Goal: Transaction & Acquisition: Purchase product/service

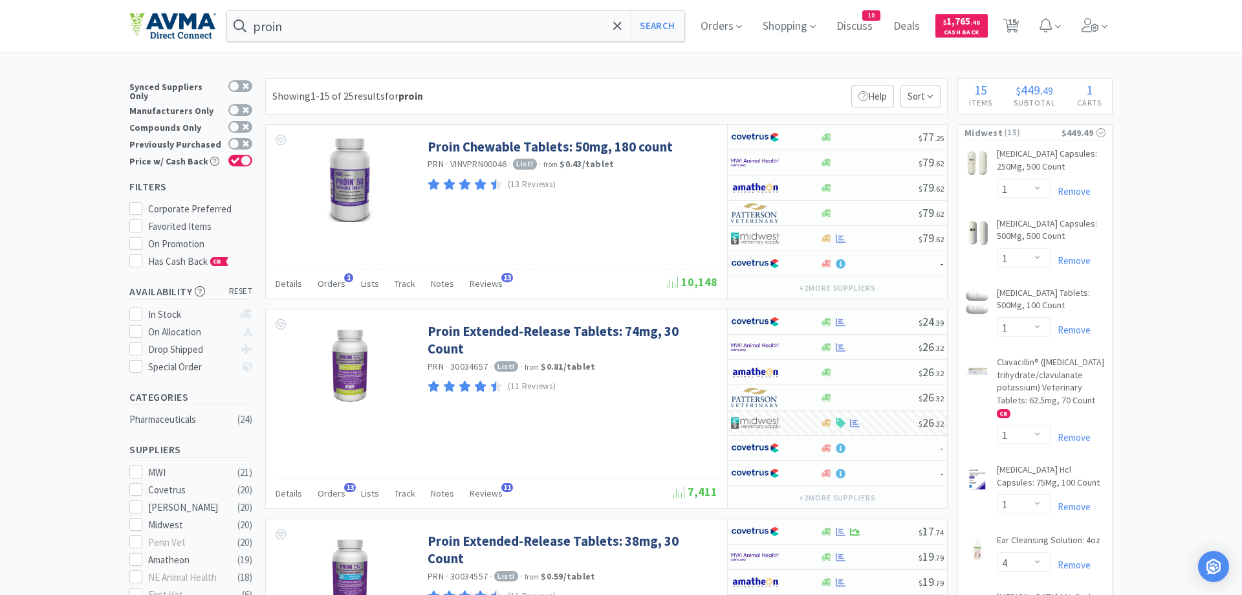
select select "1"
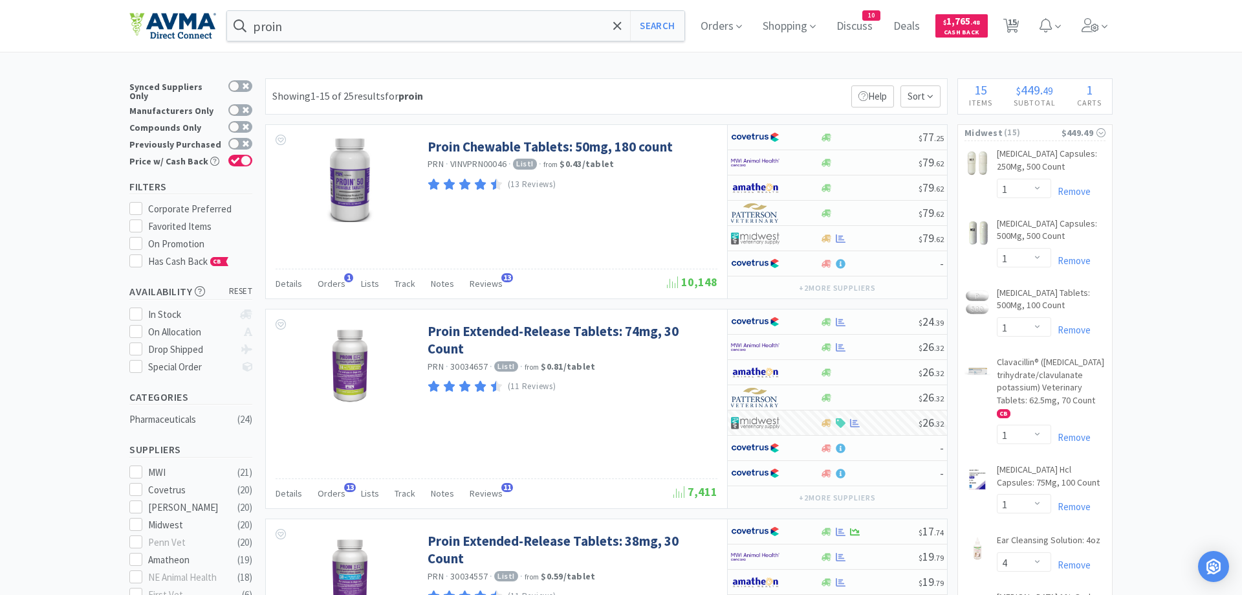
select select "4"
select select "1"
select select "2"
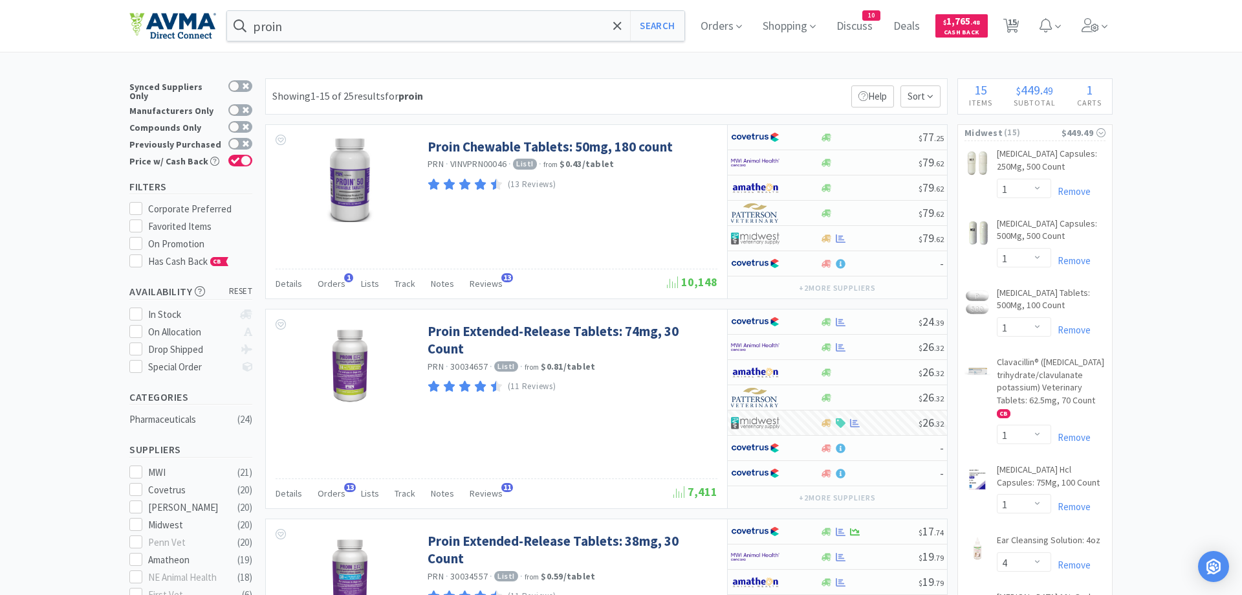
select select "4"
select select "3"
select select "4"
select select "1"
select select "2"
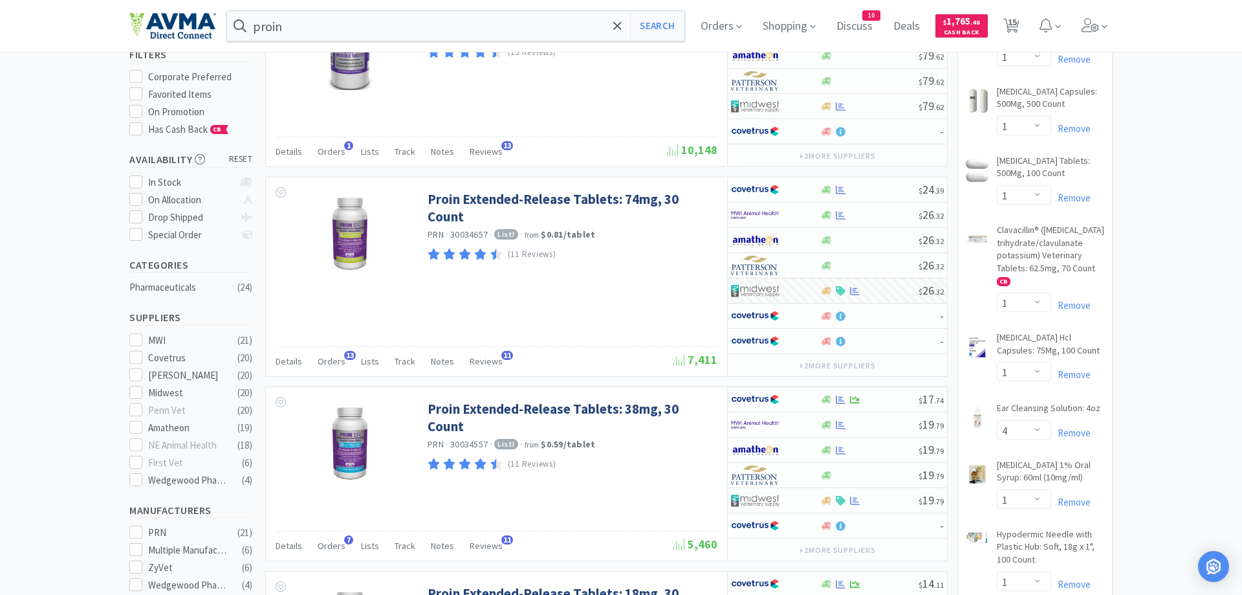
scroll to position [132, 0]
click at [1015, 23] on span "15" at bounding box center [1012, 22] width 9 height 52
select select "1"
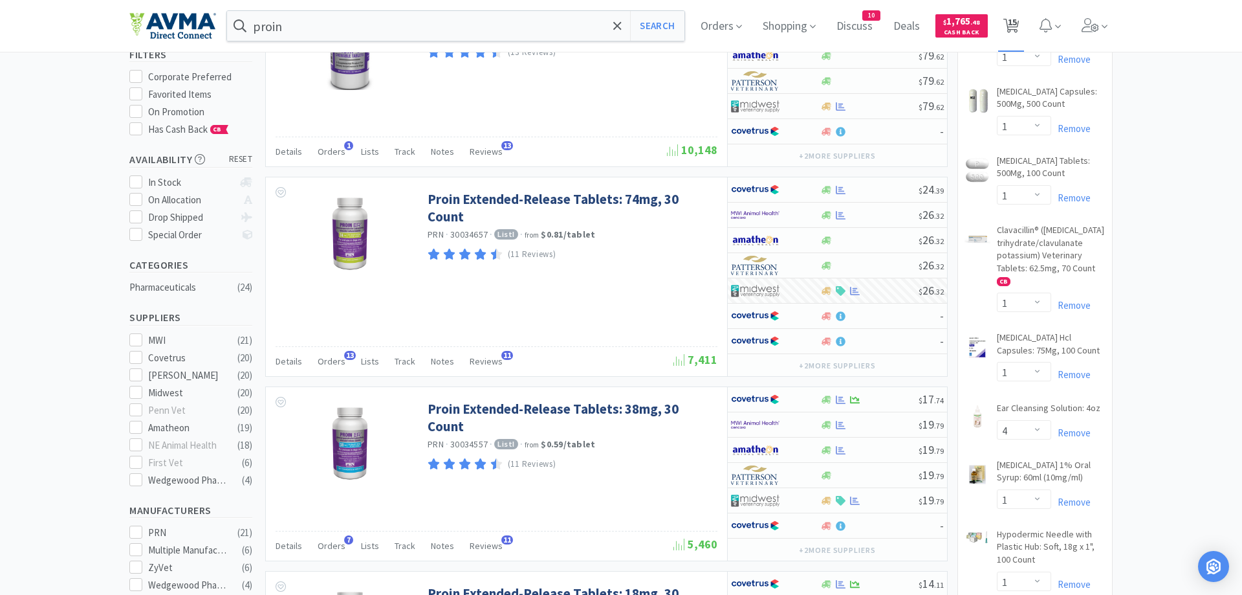
select select "1"
select select "4"
select select "1"
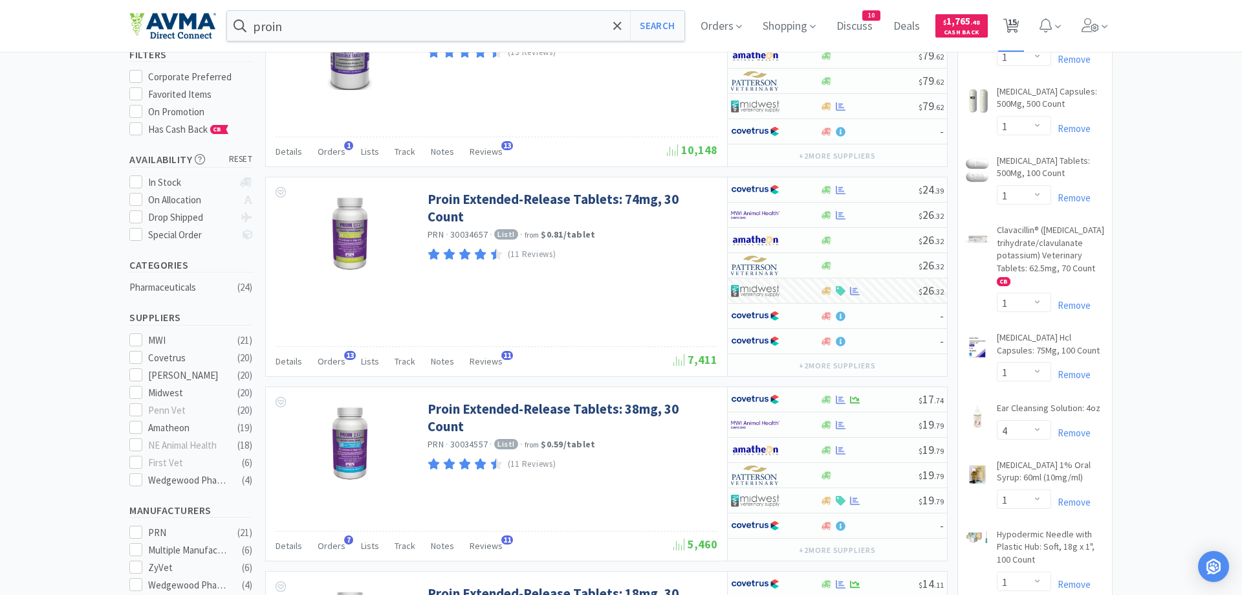
select select "1"
select select "2"
select select "4"
select select "3"
select select "4"
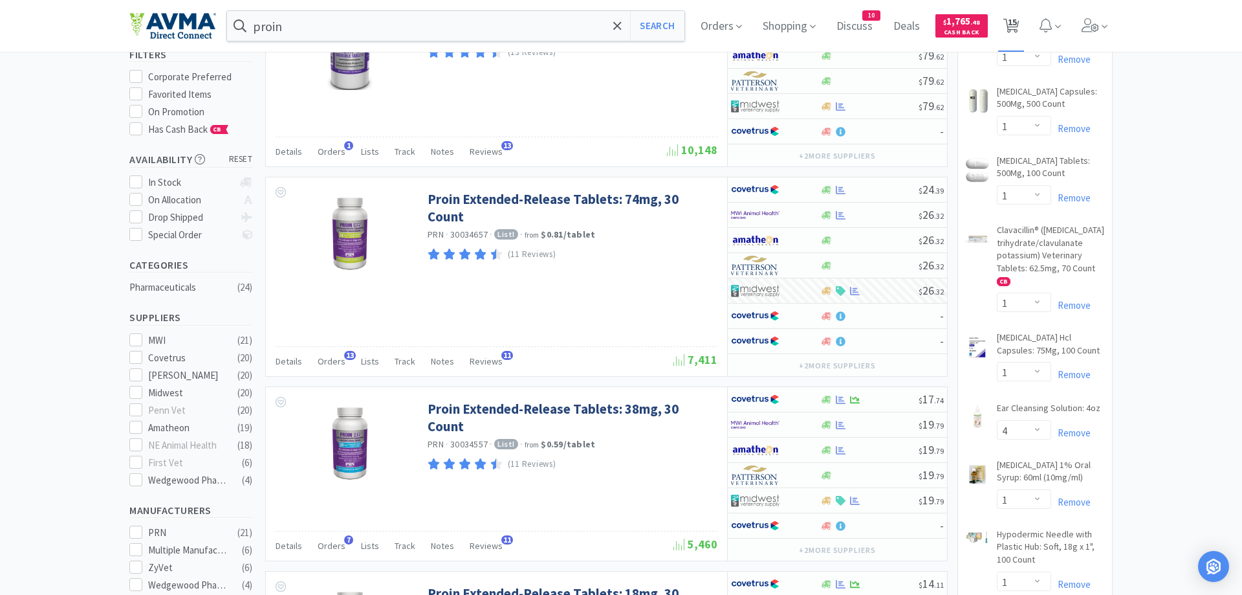
select select "1"
select select "2"
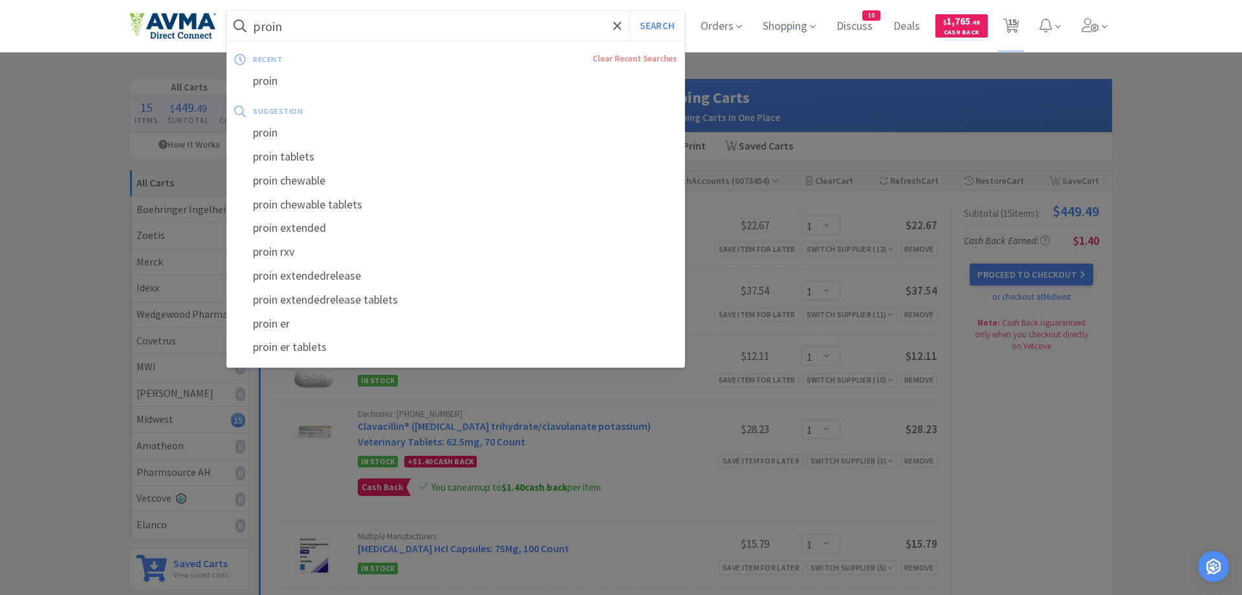
drag, startPoint x: 312, startPoint y: 22, endPoint x: 226, endPoint y: 41, distance: 88.7
click at [227, 41] on input "proin" at bounding box center [455, 26] width 457 height 30
drag, startPoint x: 283, startPoint y: 28, endPoint x: 225, endPoint y: 46, distance: 60.8
click at [227, 41] on input "proin" at bounding box center [455, 26] width 457 height 30
type input "clavamox"
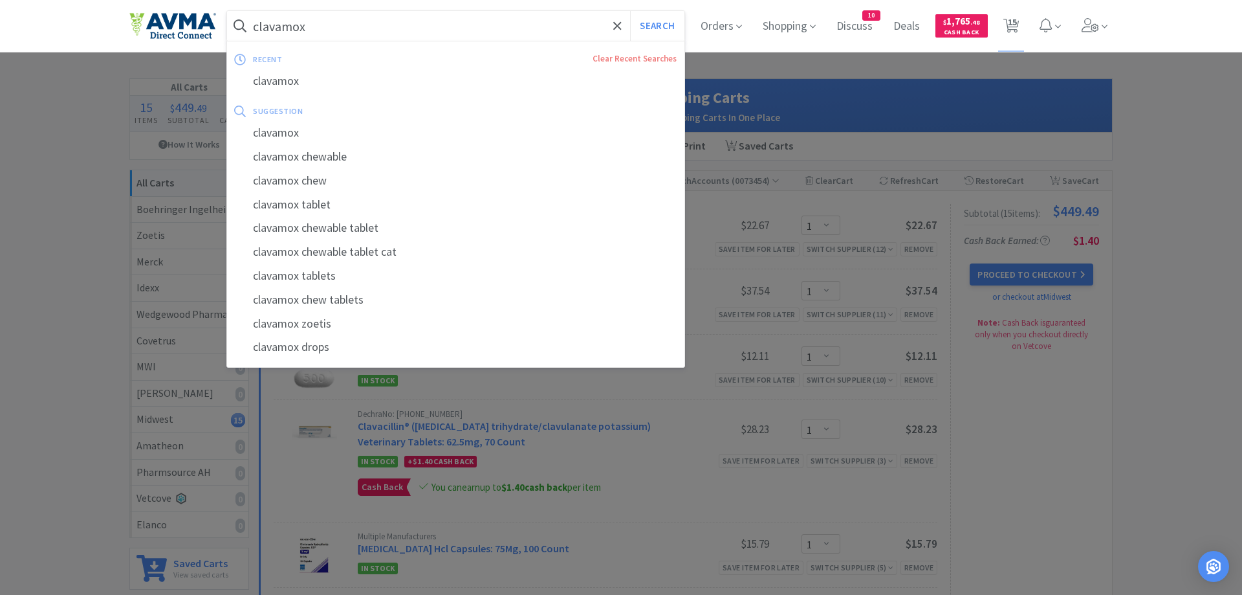
click at [630, 11] on button "Search" at bounding box center [657, 26] width 54 height 30
select select "1"
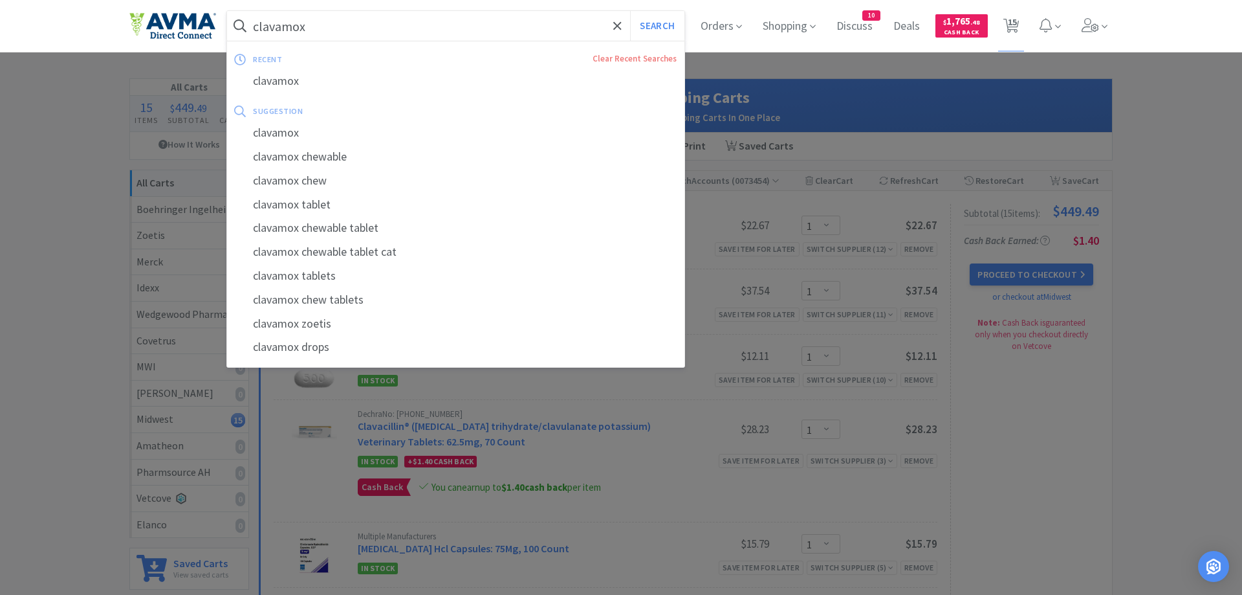
select select "1"
select select "4"
select select "1"
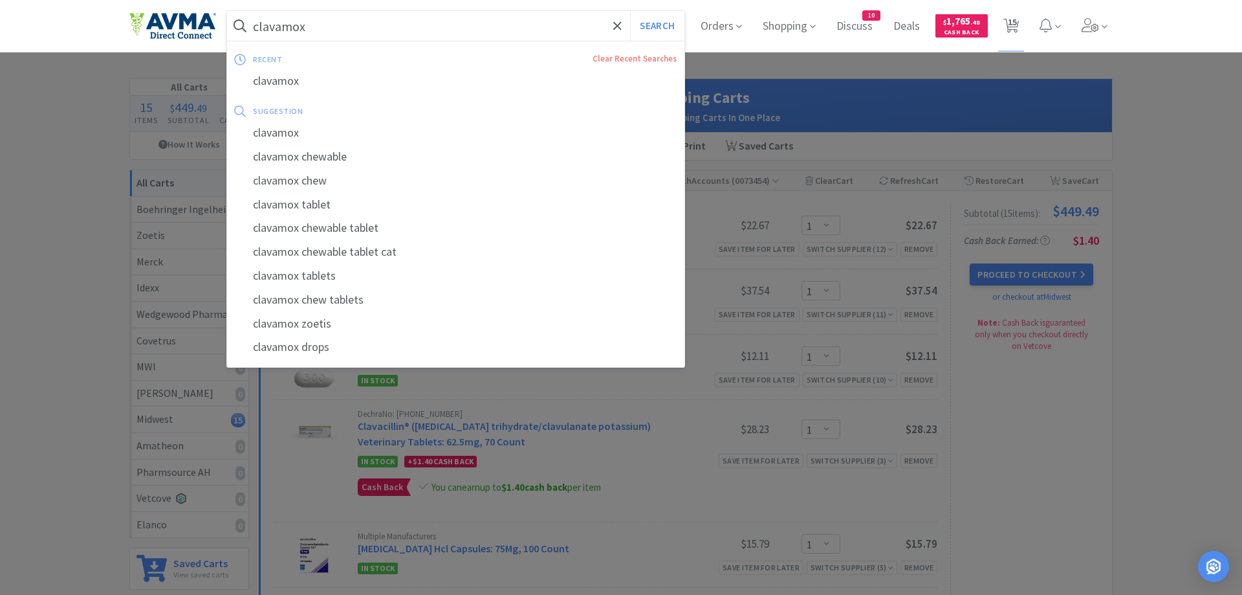
select select "2"
select select "4"
select select "3"
select select "4"
select select "1"
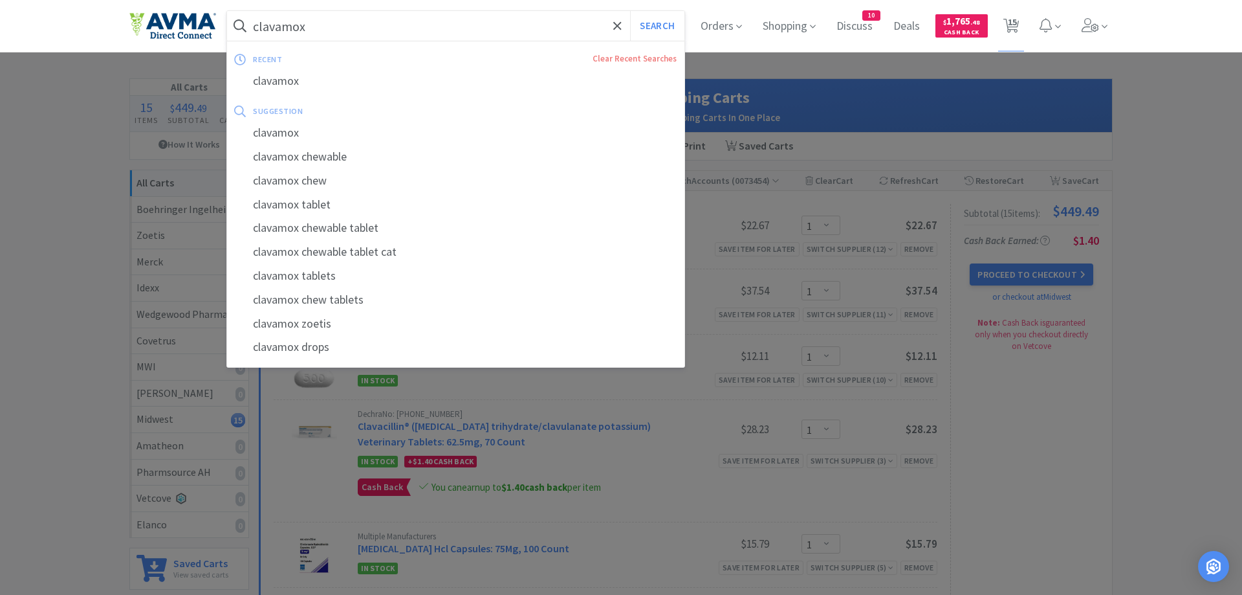
select select "2"
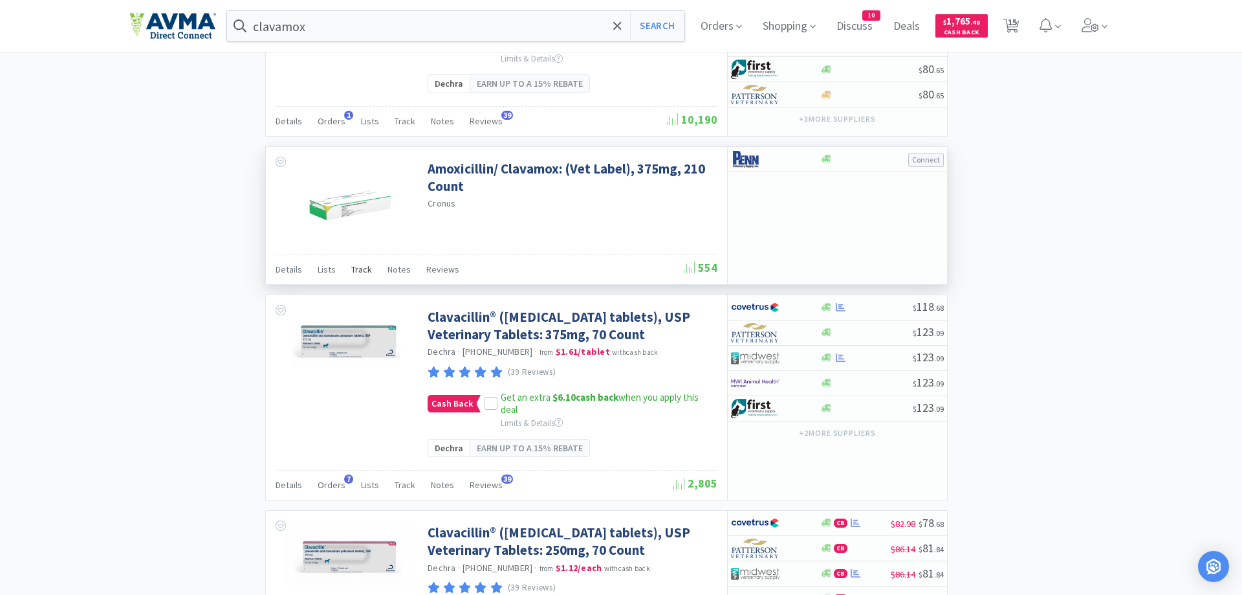
scroll to position [2178, 0]
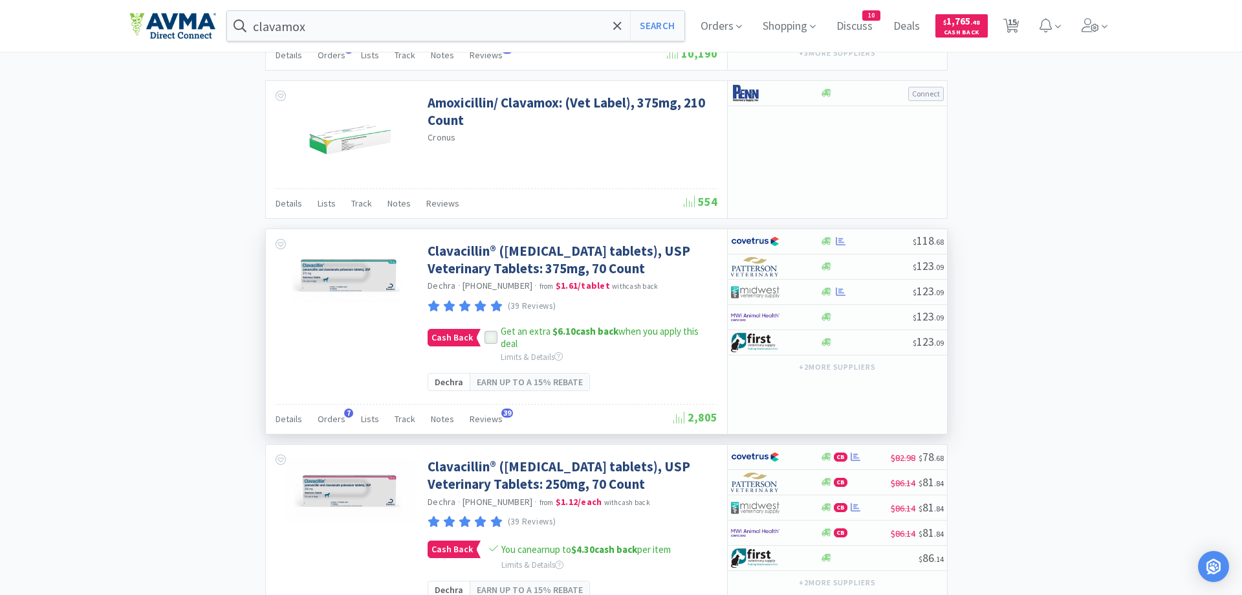
drag, startPoint x: 486, startPoint y: 388, endPoint x: 499, endPoint y: 393, distance: 14.5
click at [487, 342] on icon at bounding box center [490, 337] width 9 height 9
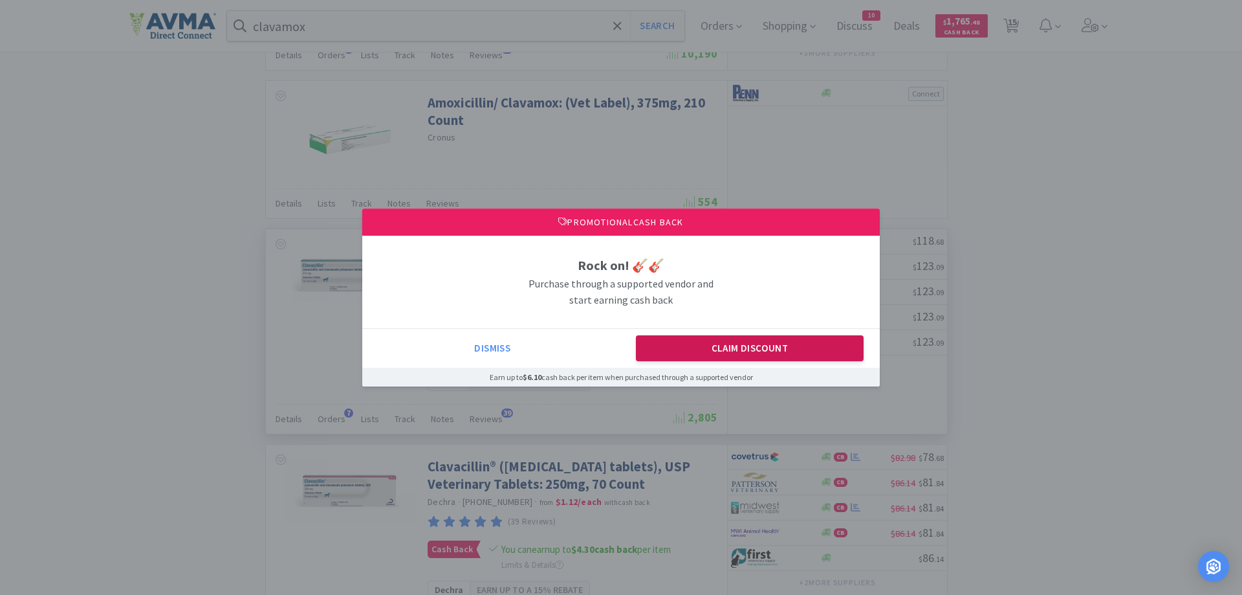
click at [719, 344] on button "Claim Discount" at bounding box center [750, 348] width 228 height 26
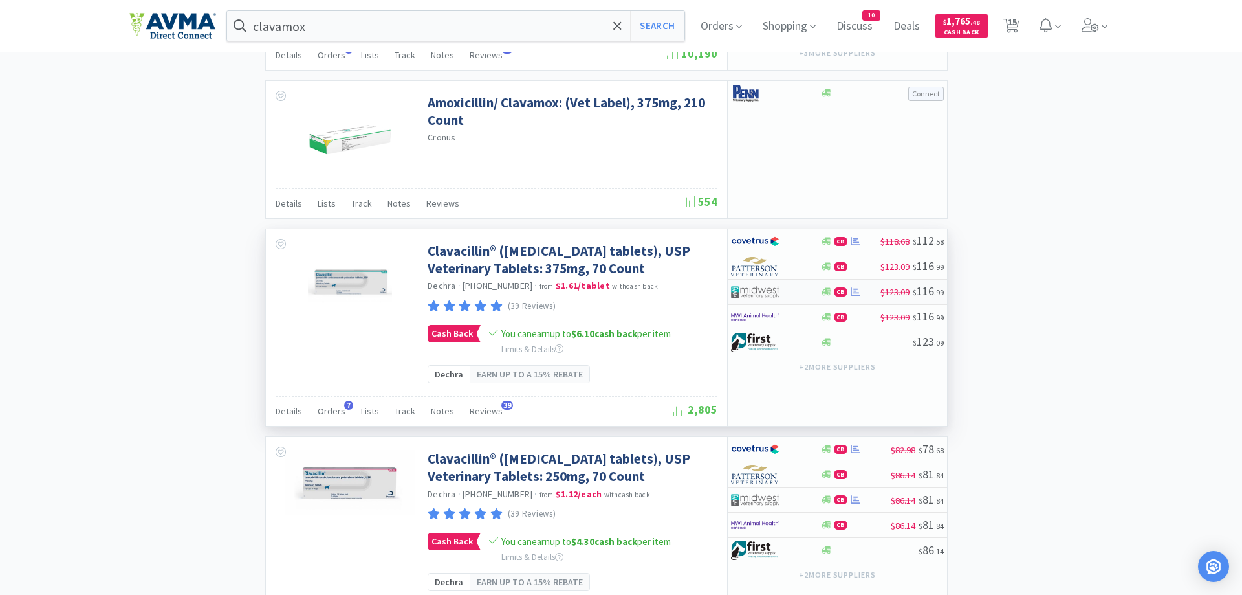
click at [771, 301] on img at bounding box center [755, 291] width 49 height 19
select select "1"
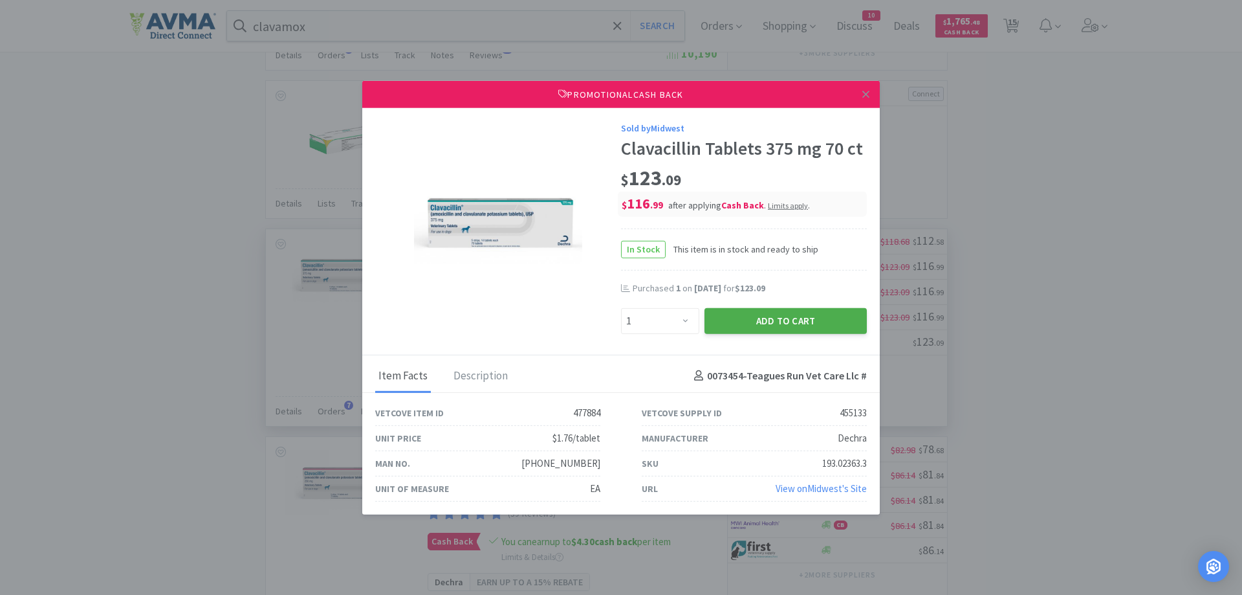
click at [758, 322] on button "Add to Cart" at bounding box center [786, 320] width 162 height 26
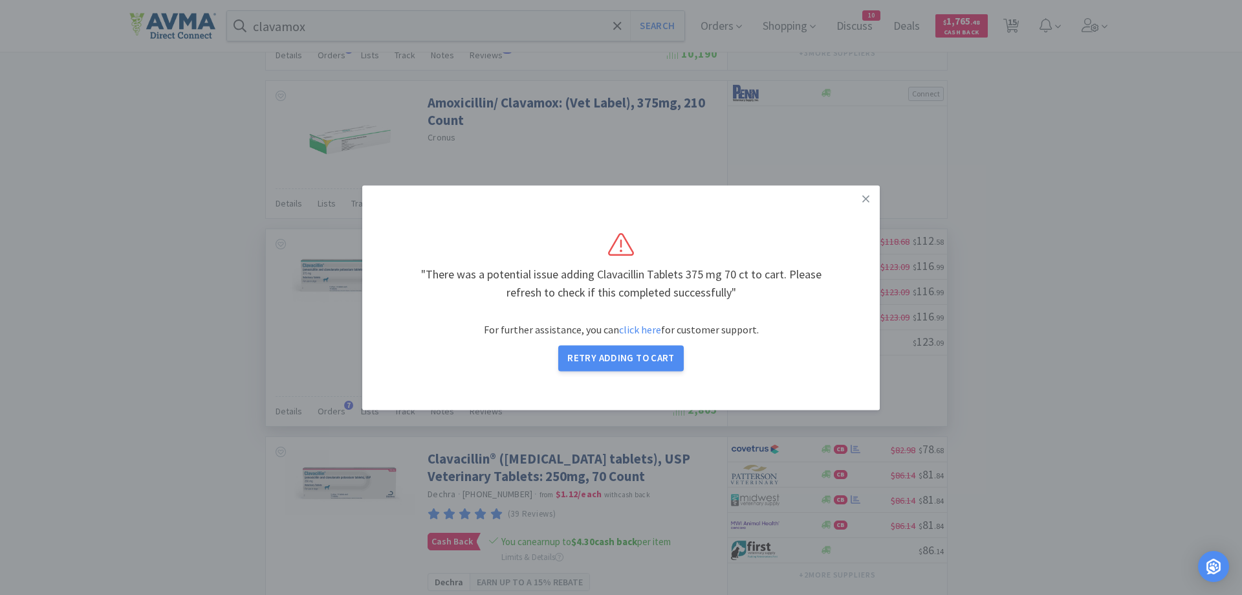
select select "1"
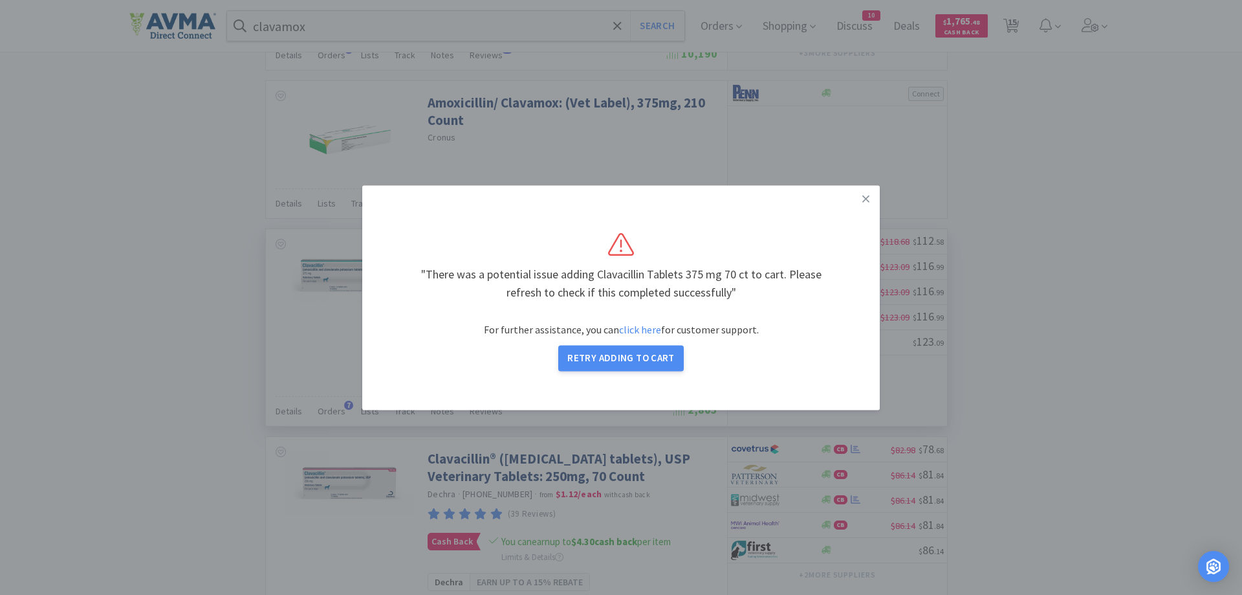
select select "1"
select select "4"
select select "1"
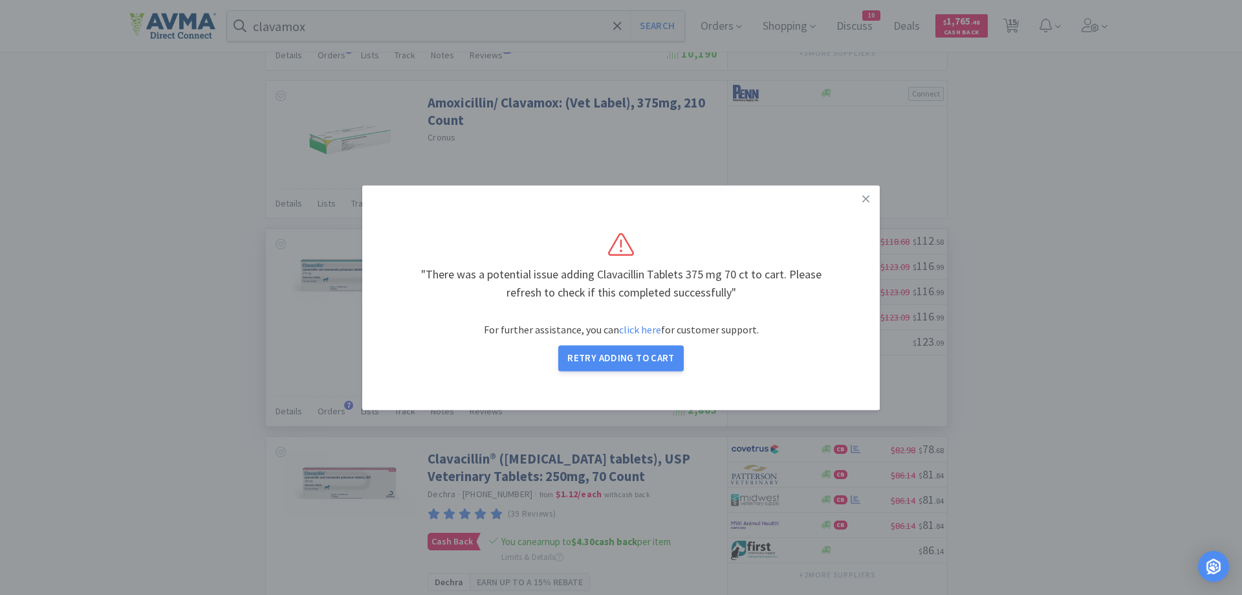
select select "2"
select select "4"
select select "3"
select select "4"
select select "1"
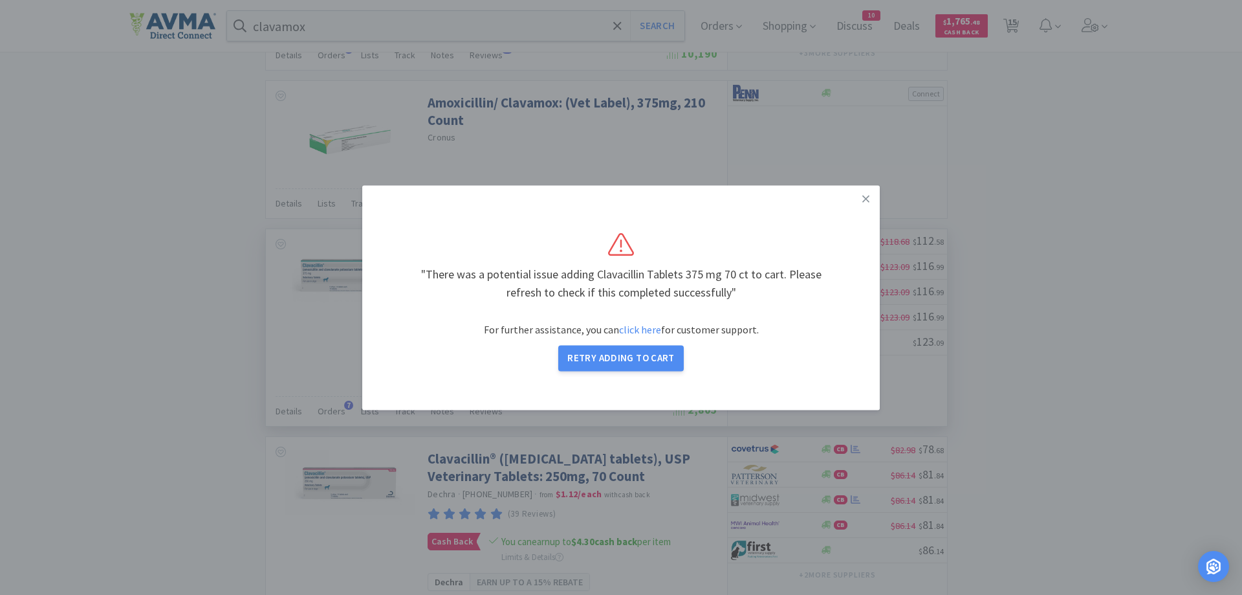
select select "2"
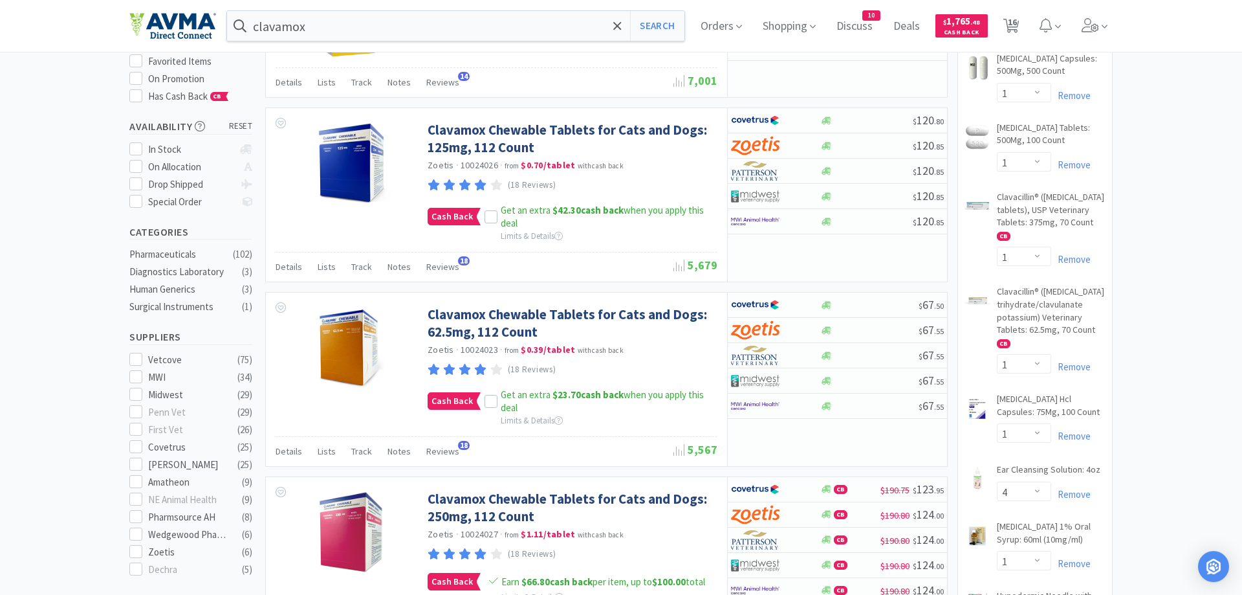
scroll to position [66, 0]
